Goal: Answer question/provide support: Share knowledge or assist other users

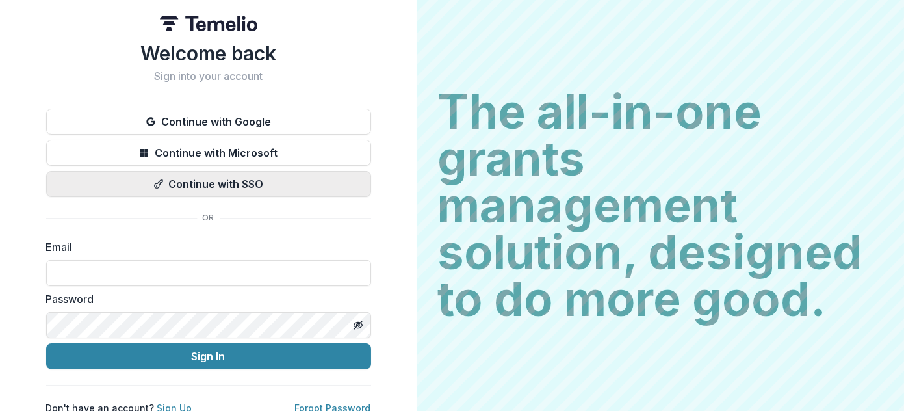
click at [236, 188] on button "Continue with SSO" at bounding box center [208, 184] width 325 height 26
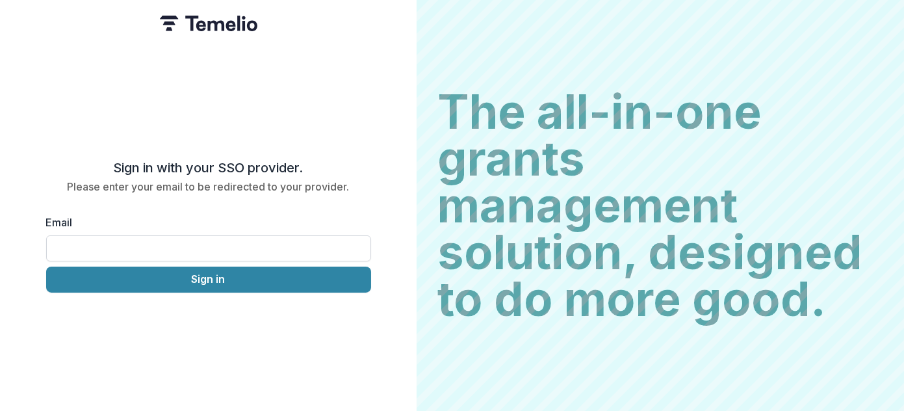
click at [215, 249] on input "Email" at bounding box center [208, 248] width 325 height 26
type input "**********"
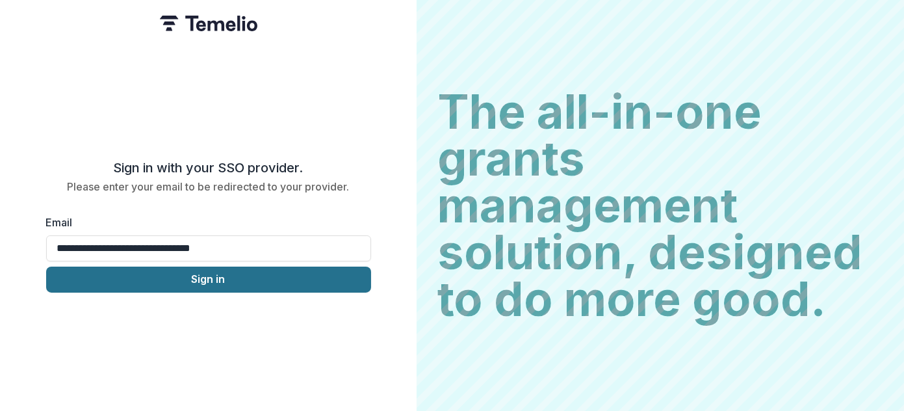
click at [210, 267] on button "Sign in" at bounding box center [208, 279] width 325 height 26
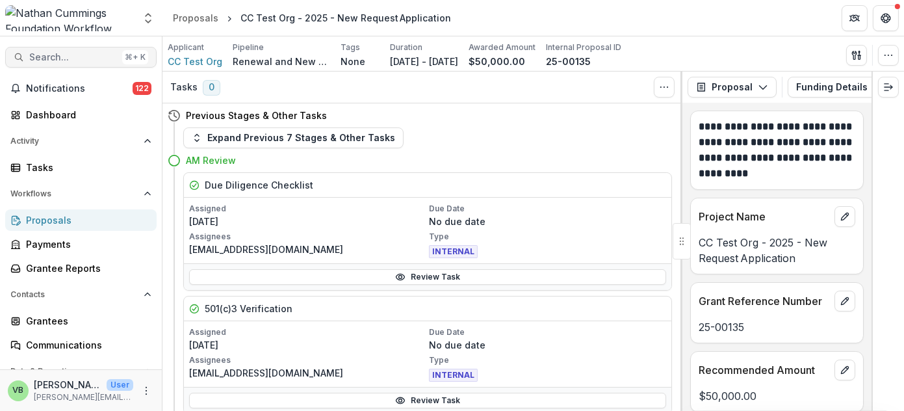
click at [70, 56] on span "Search..." at bounding box center [73, 57] width 88 height 11
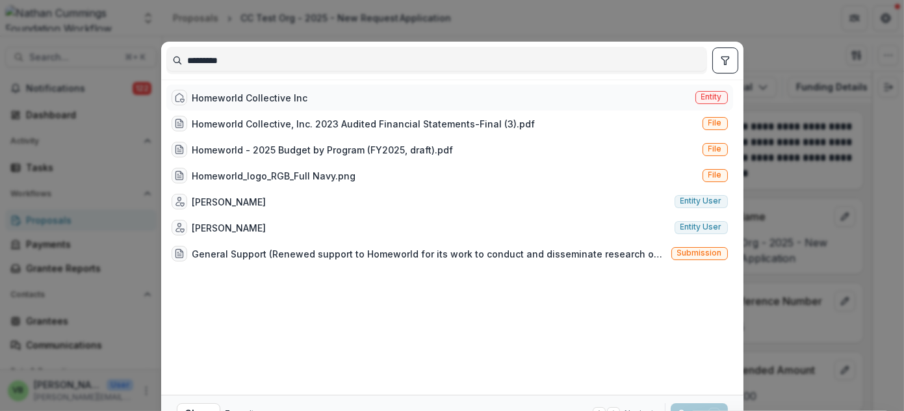
type input "*********"
click at [286, 96] on div "Homeworld Collective Inc" at bounding box center [250, 98] width 116 height 14
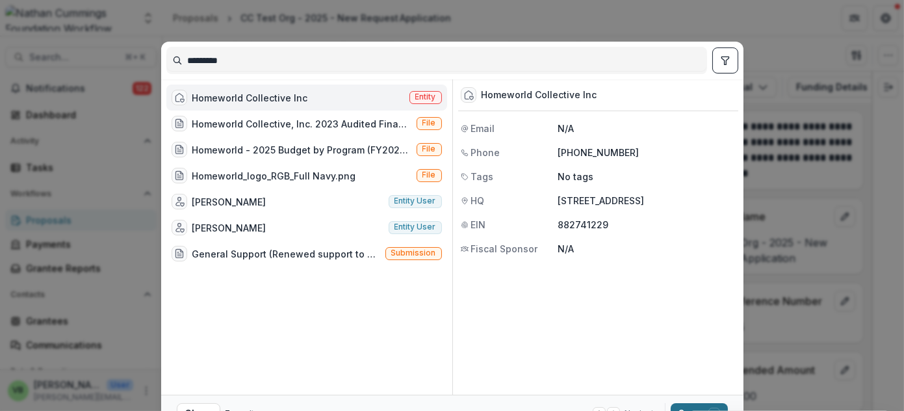
click at [678, 405] on button "Open with enter key" at bounding box center [699, 413] width 57 height 21
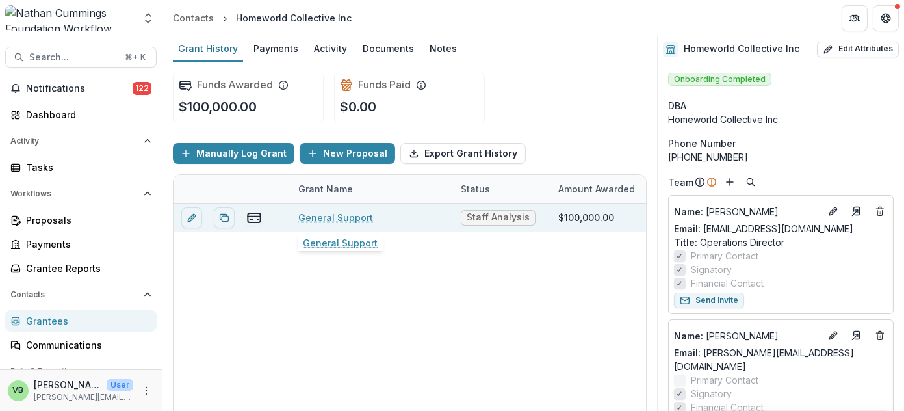
click at [341, 216] on link "General Support" at bounding box center [335, 218] width 75 height 14
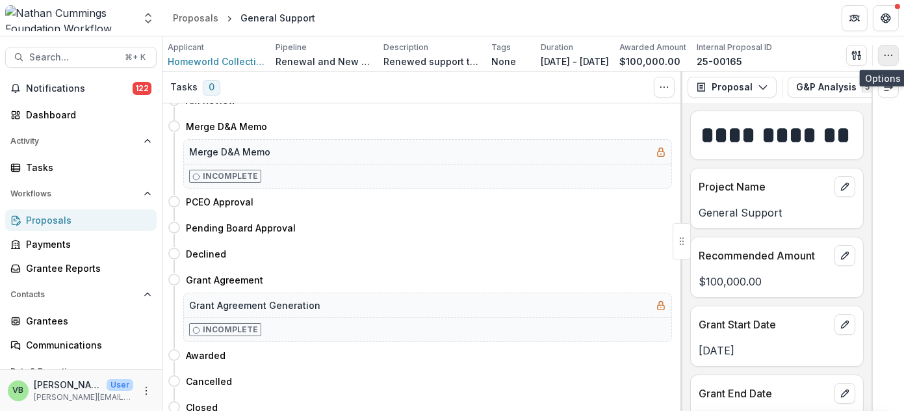
click at [889, 52] on icon "button" at bounding box center [888, 55] width 10 height 10
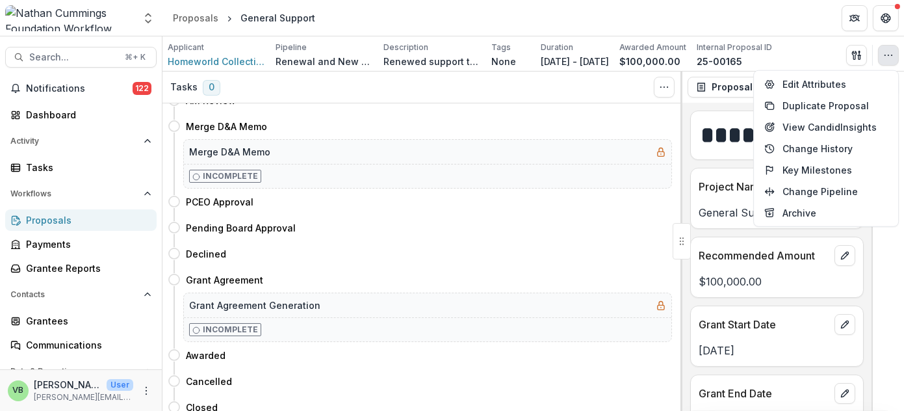
click at [774, 10] on header "Proposals General Support" at bounding box center [532, 18] width 741 height 36
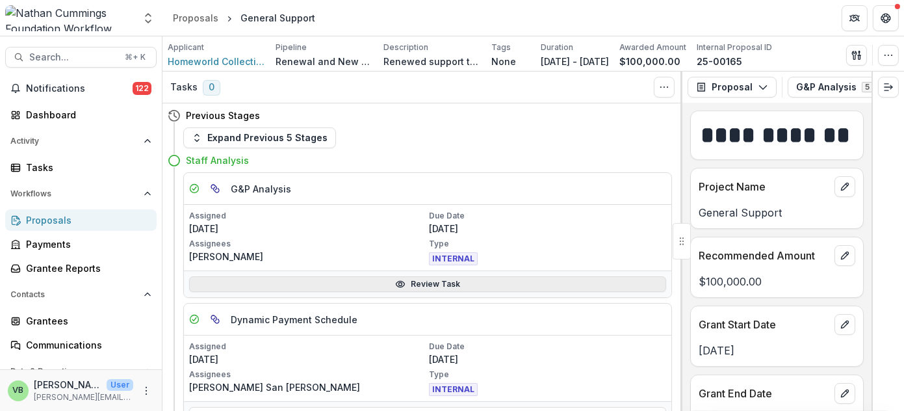
click at [407, 281] on link "Review Task" at bounding box center [427, 284] width 477 height 16
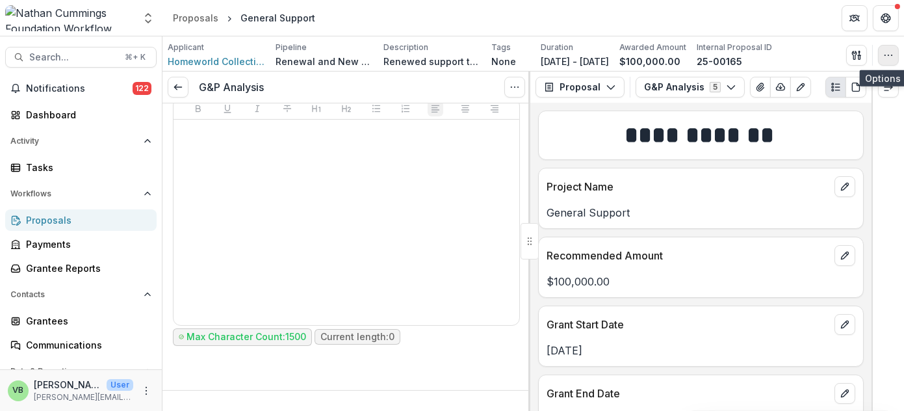
click at [888, 55] on icon "button" at bounding box center [888, 55] width 10 height 10
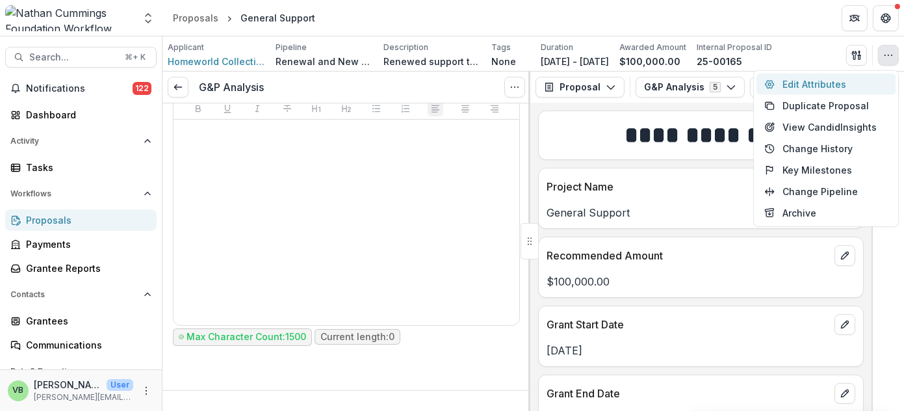
click at [814, 83] on button "Edit Attributes" at bounding box center [825, 83] width 139 height 21
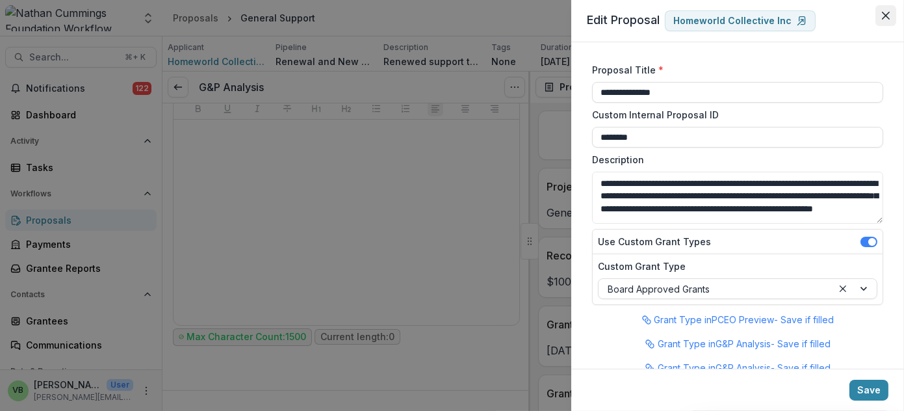
click at [883, 16] on icon "Close" at bounding box center [886, 16] width 8 height 8
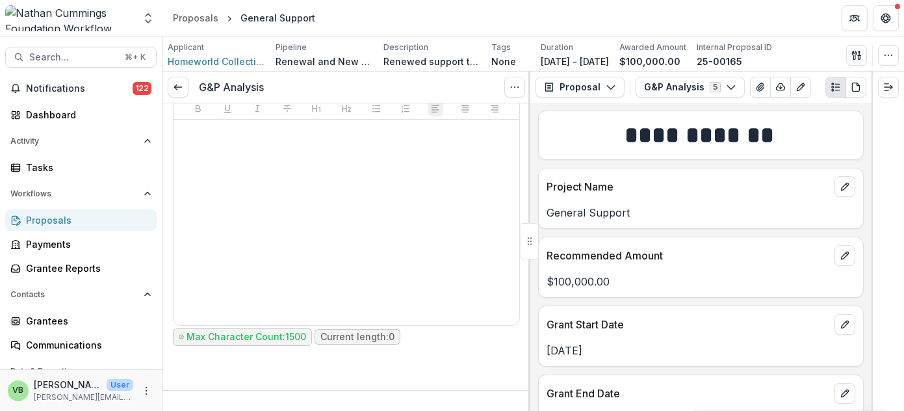
click at [817, 142] on h1 "**********" at bounding box center [698, 135] width 305 height 32
click at [177, 84] on polyline at bounding box center [175, 86] width 3 height 5
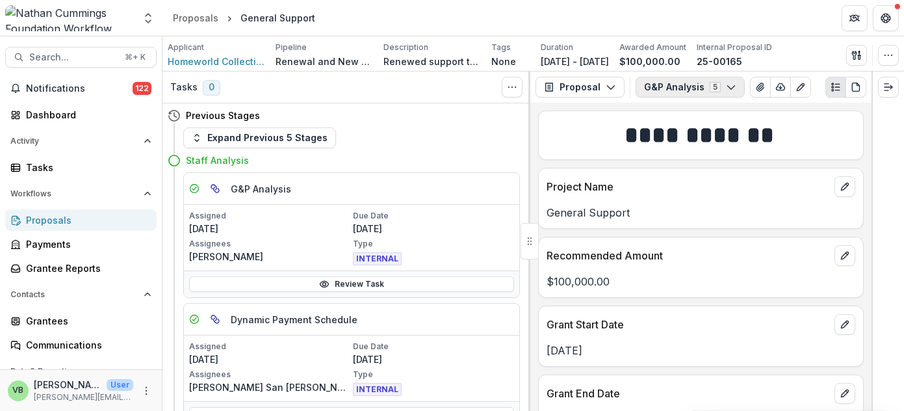
click at [726, 82] on icon "button" at bounding box center [731, 87] width 10 height 10
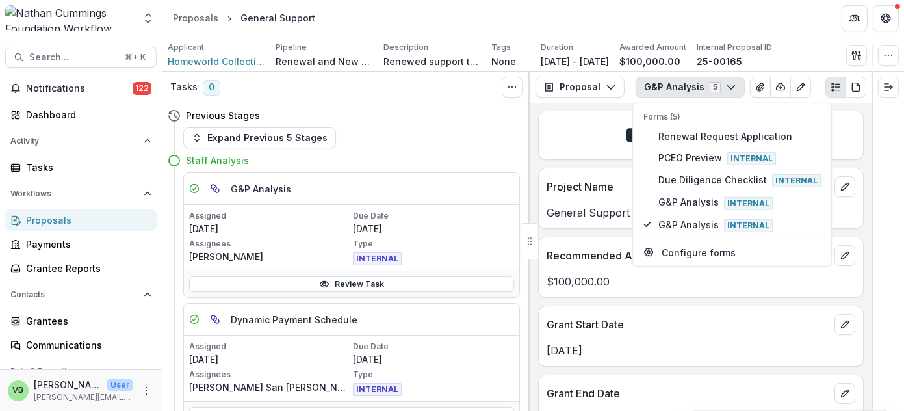
click at [606, 19] on header "Proposals General Support" at bounding box center [532, 18] width 741 height 36
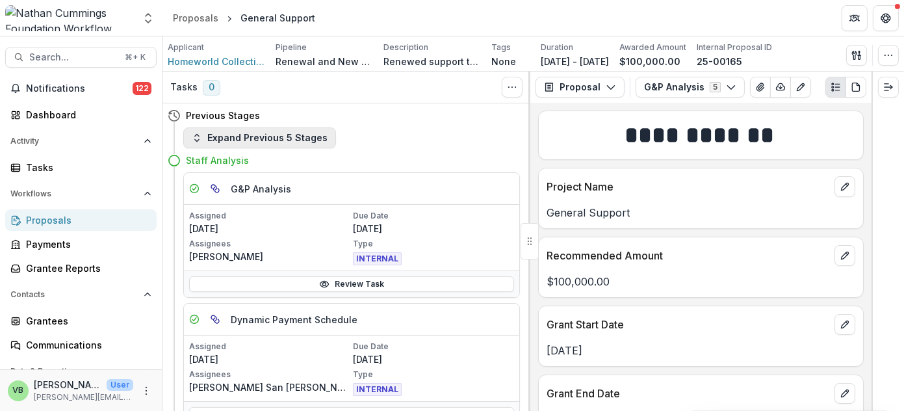
click at [259, 138] on button "Expand Previous 5 Stages" at bounding box center [259, 137] width 153 height 21
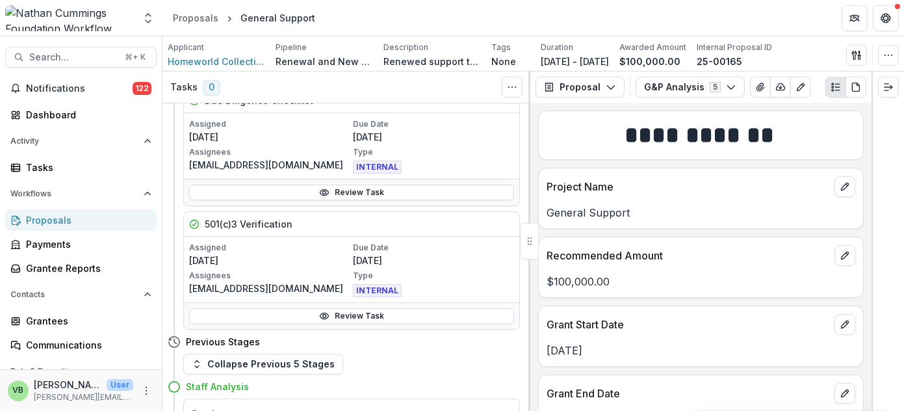
scroll to position [264, 0]
